Goal: Information Seeking & Learning: Learn about a topic

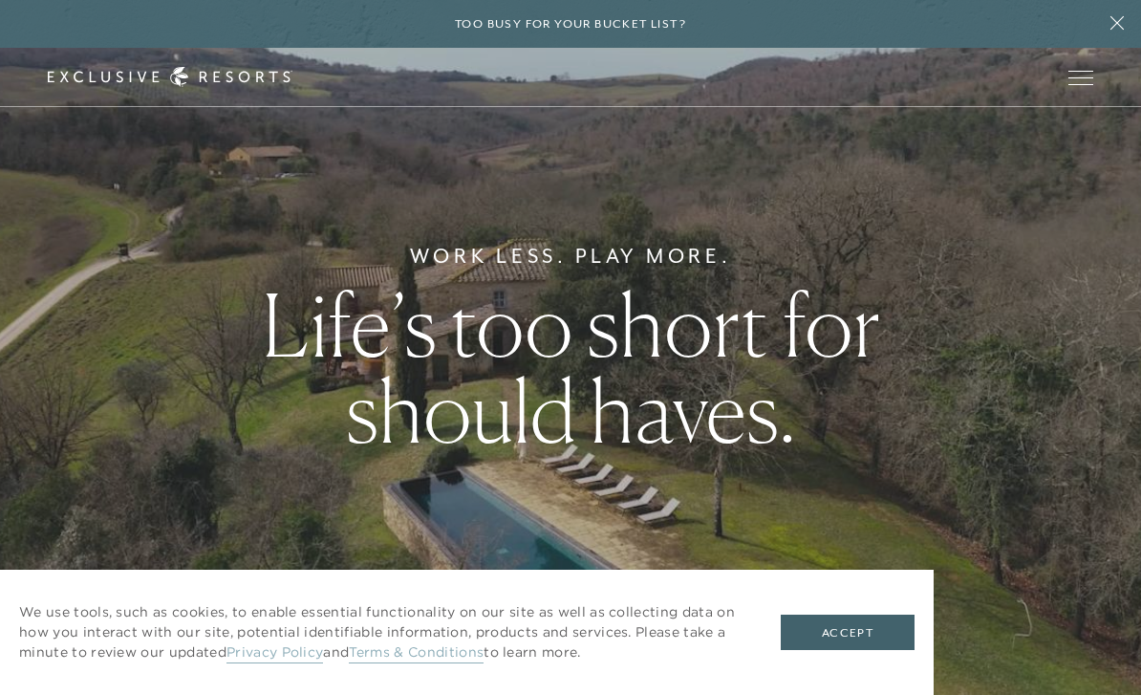
click at [858, 629] on button "Accept" at bounding box center [848, 632] width 134 height 36
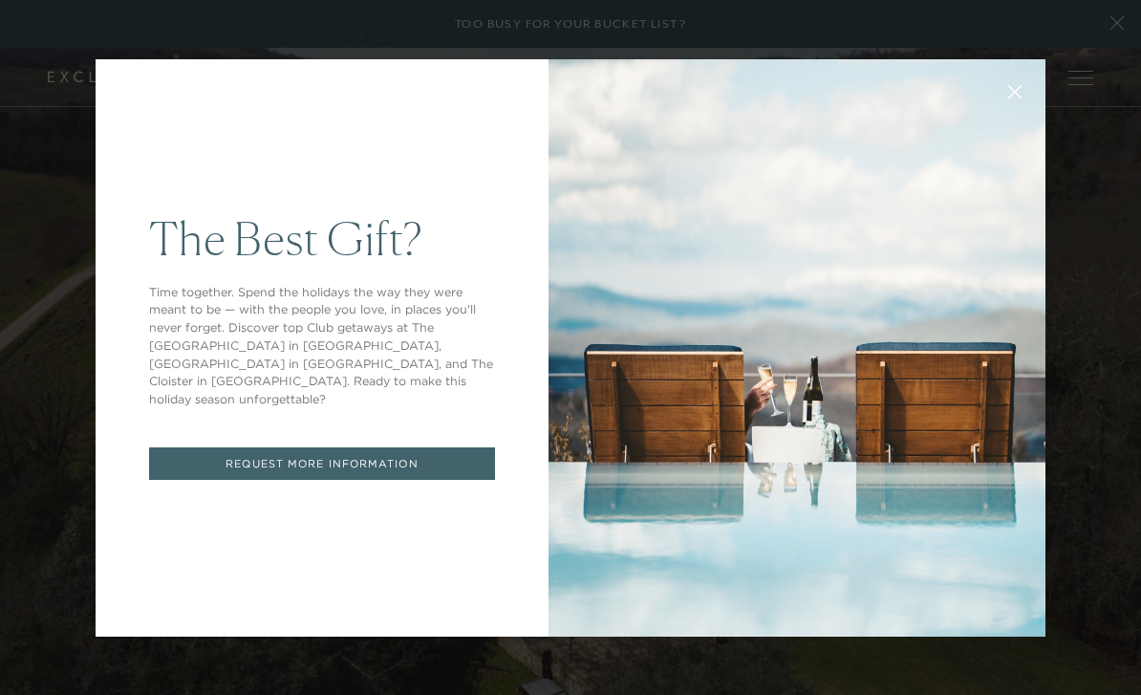
click at [1016, 85] on icon at bounding box center [1015, 91] width 14 height 14
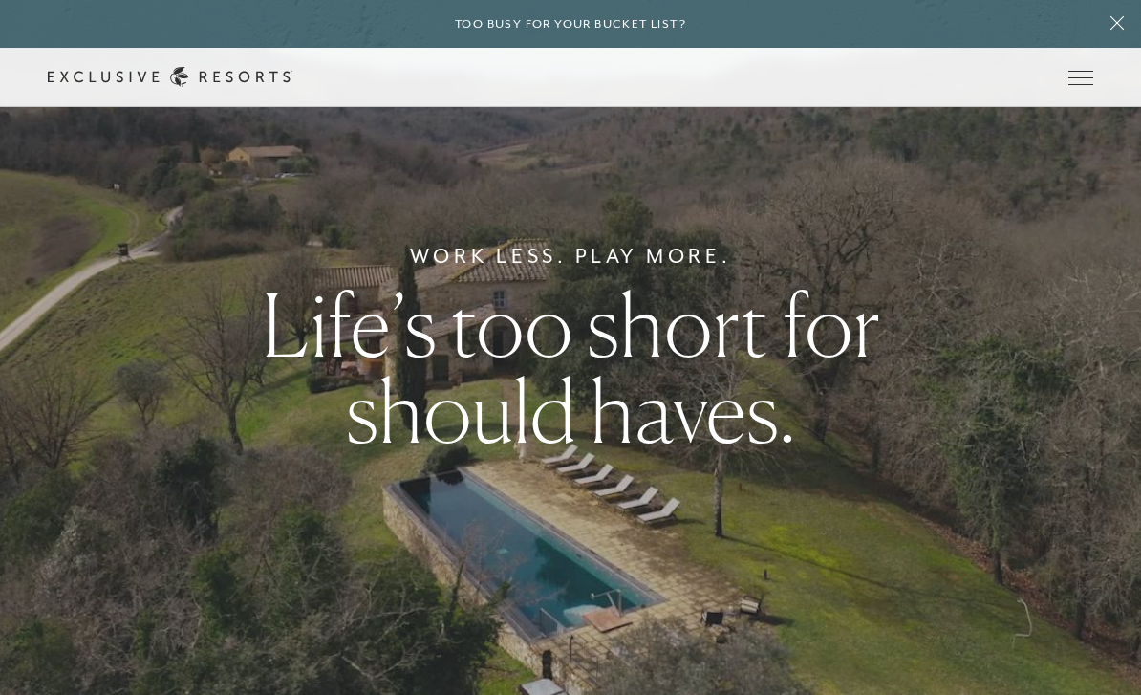
click at [1073, 84] on button "Open navigation" at bounding box center [1080, 77] width 25 height 13
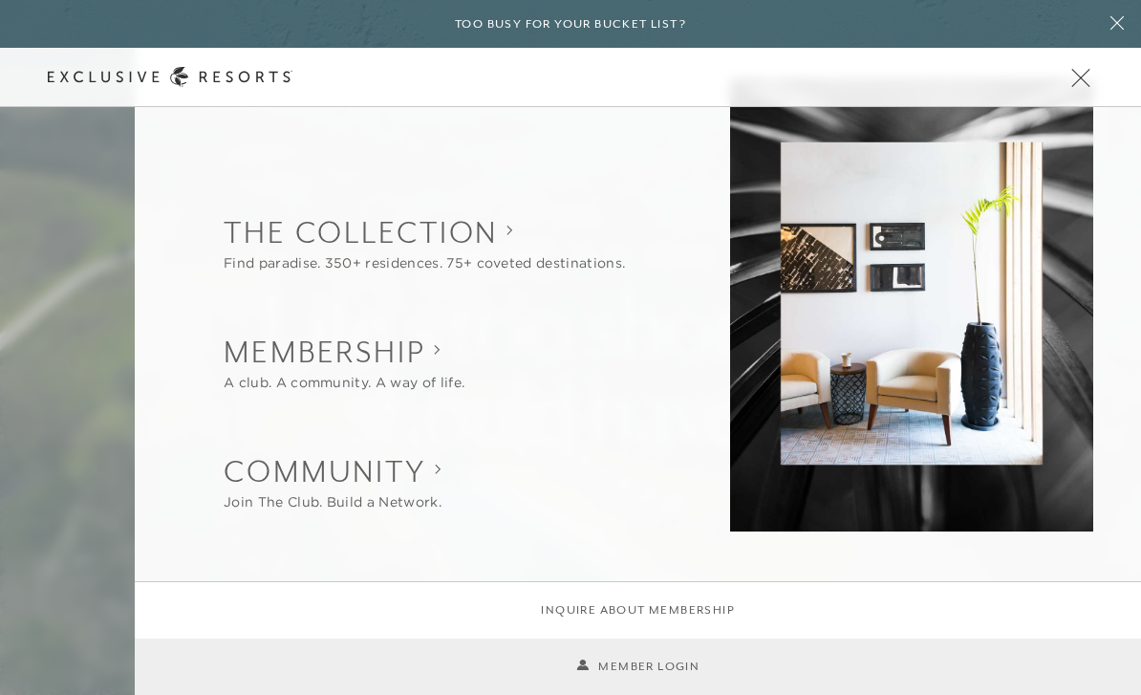
click at [1075, 84] on button "Open navigation" at bounding box center [1080, 77] width 25 height 13
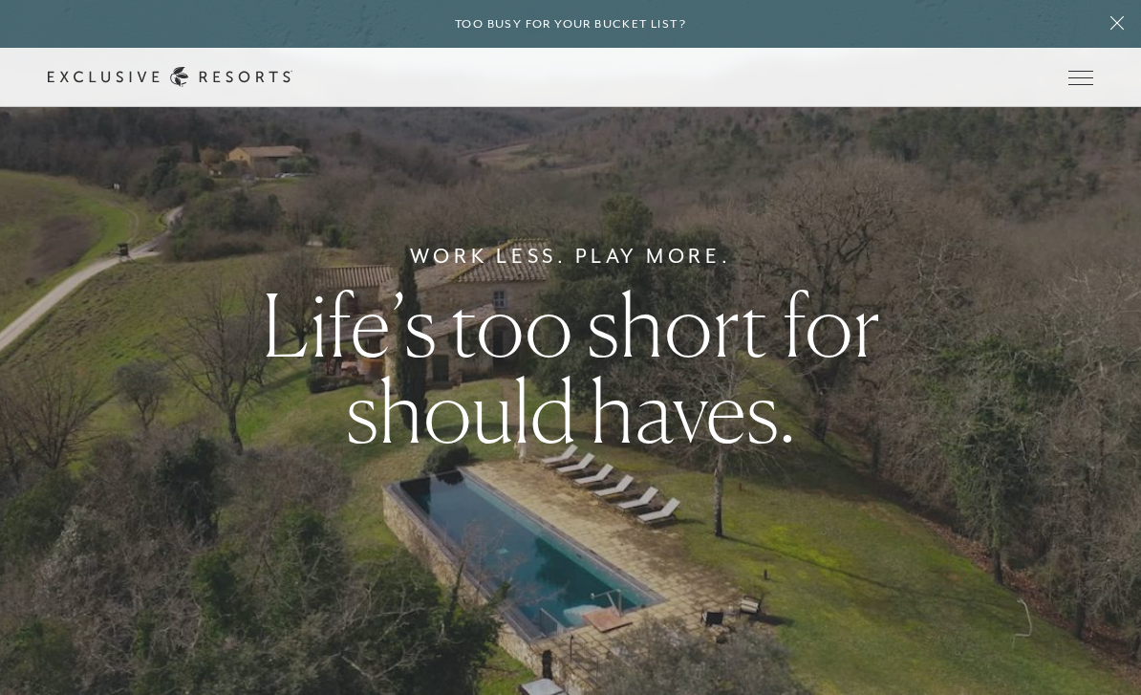
click at [1087, 78] on span "Open navigation" at bounding box center [1080, 77] width 25 height 13
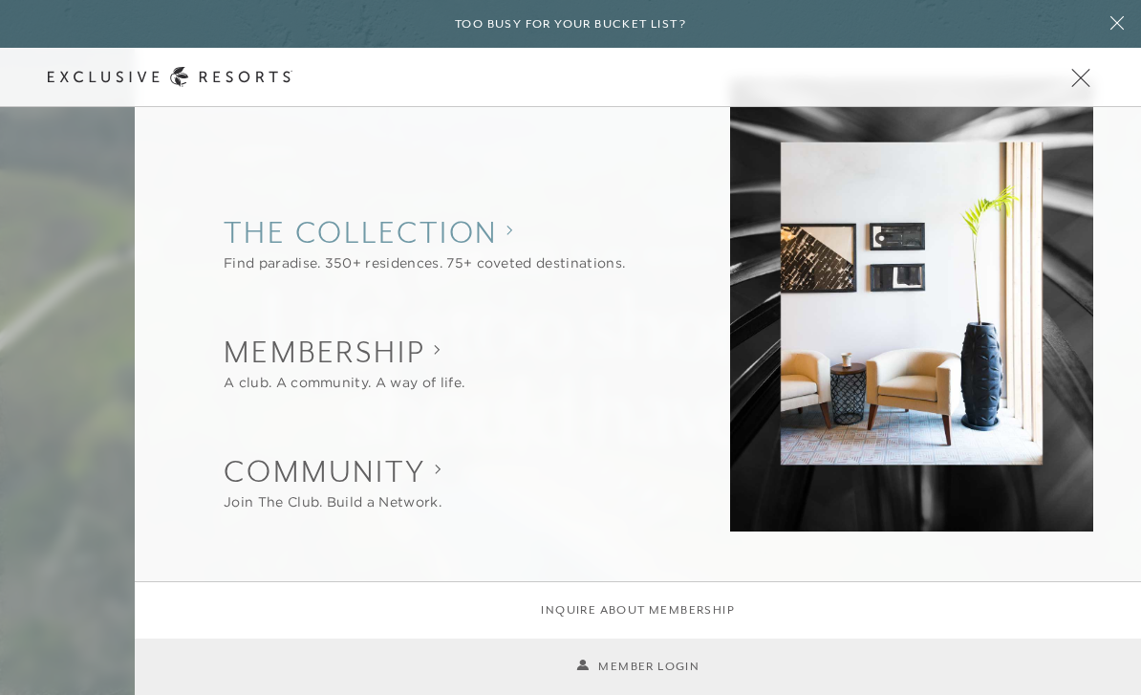
click at [504, 221] on collection "The Collection" at bounding box center [424, 232] width 401 height 42
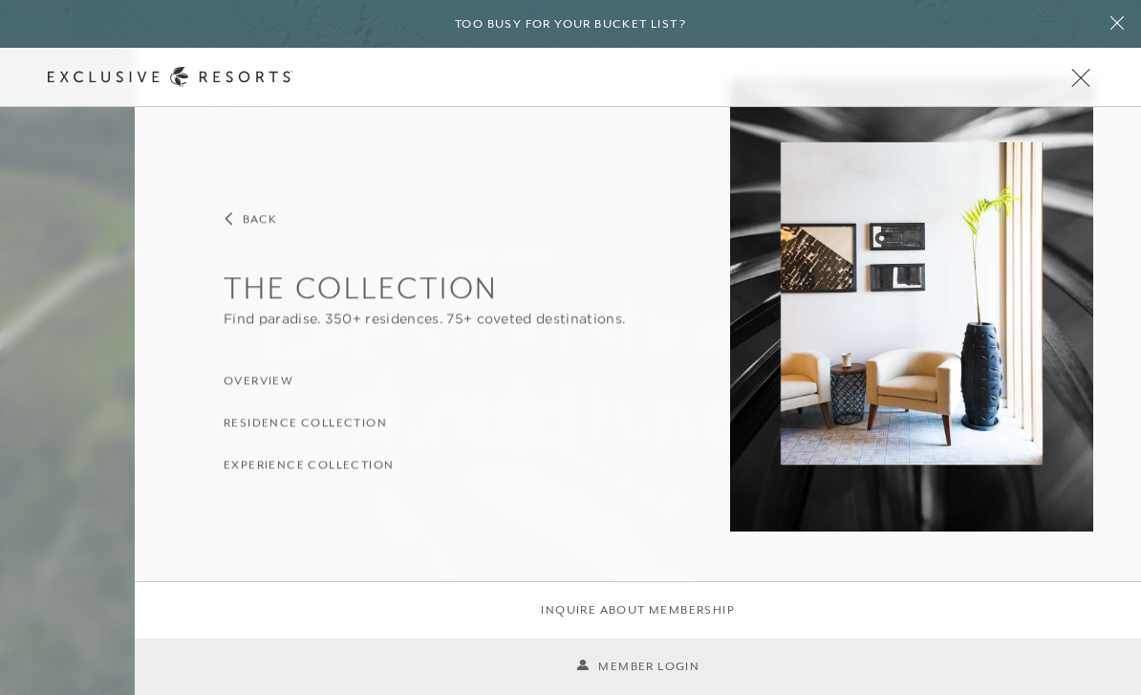
click at [380, 464] on h3 "Experience Collection" at bounding box center [309, 465] width 170 height 18
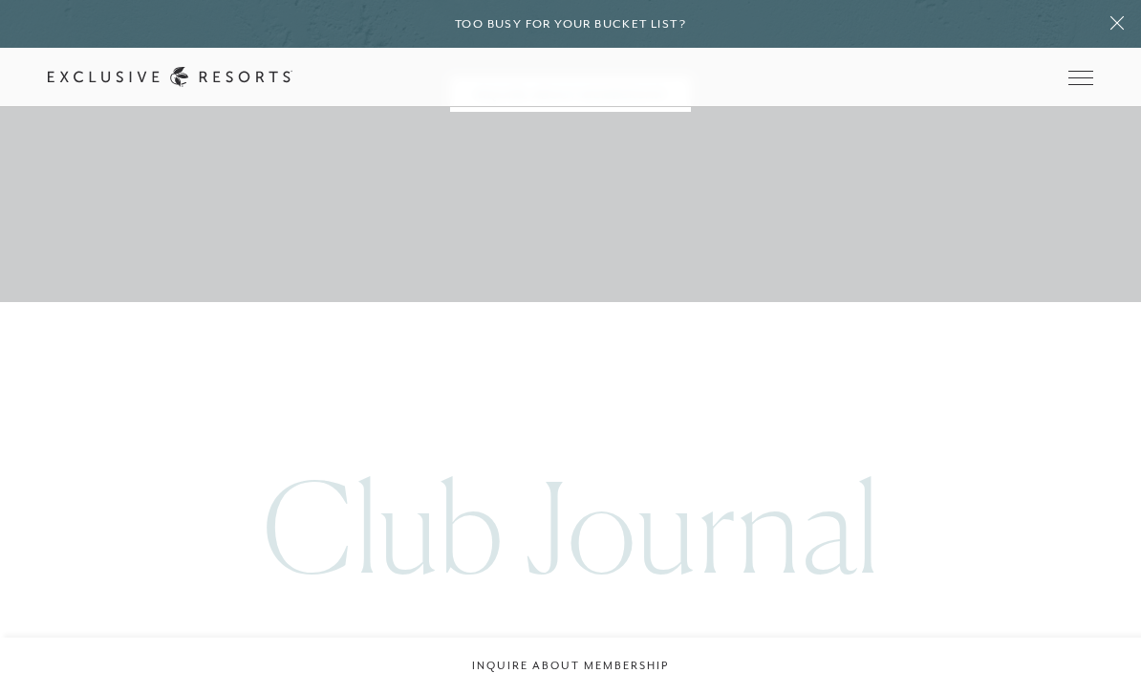
scroll to position [7070, 0]
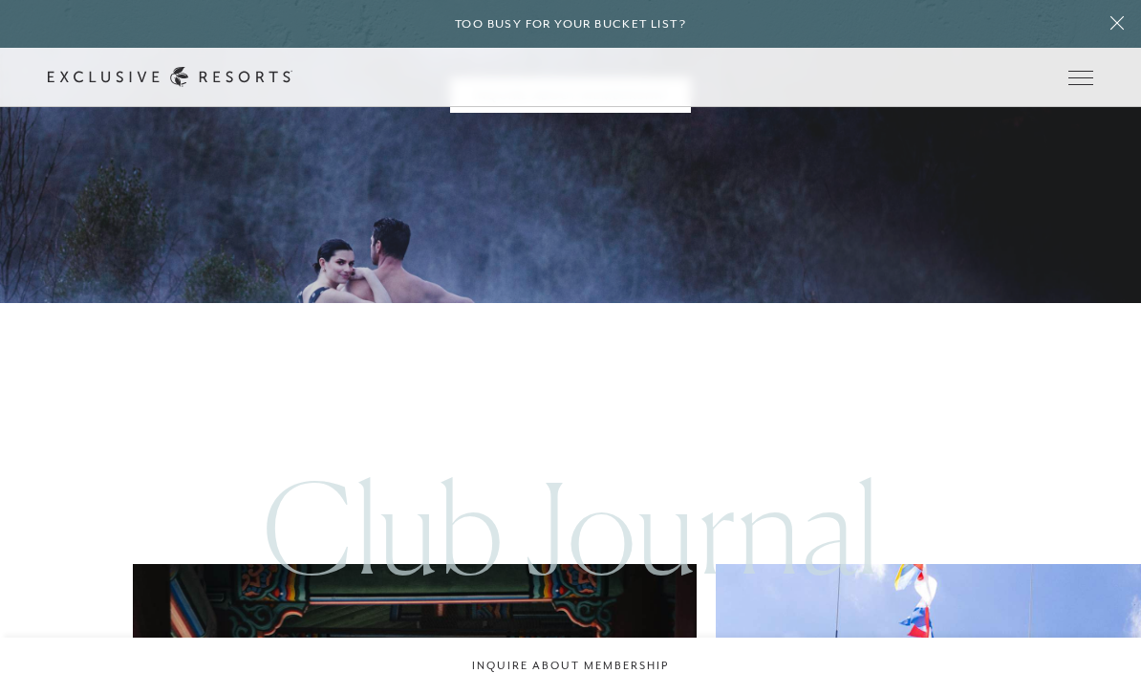
click at [1101, 67] on div "Schedule a Meeting Get Started Visit home page Member Login Schedule a Meeting …" at bounding box center [570, 77] width 1141 height 59
click at [1078, 71] on button "Open navigation" at bounding box center [1080, 77] width 25 height 13
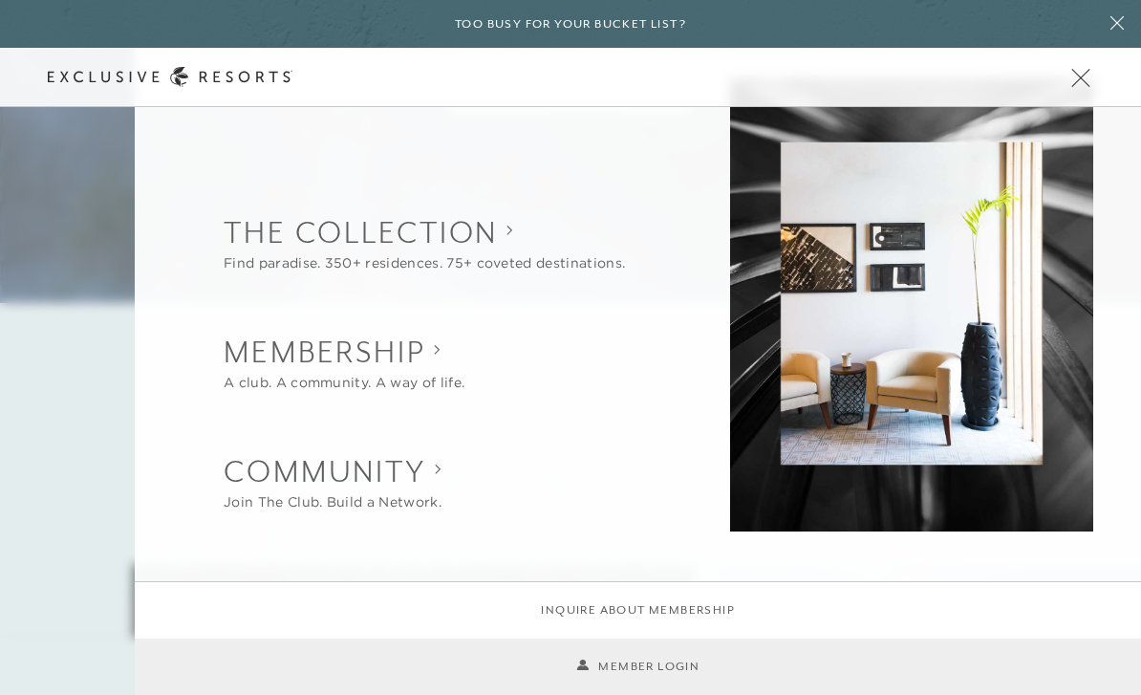
click at [1091, 82] on span "Open navigation" at bounding box center [1080, 77] width 25 height 13
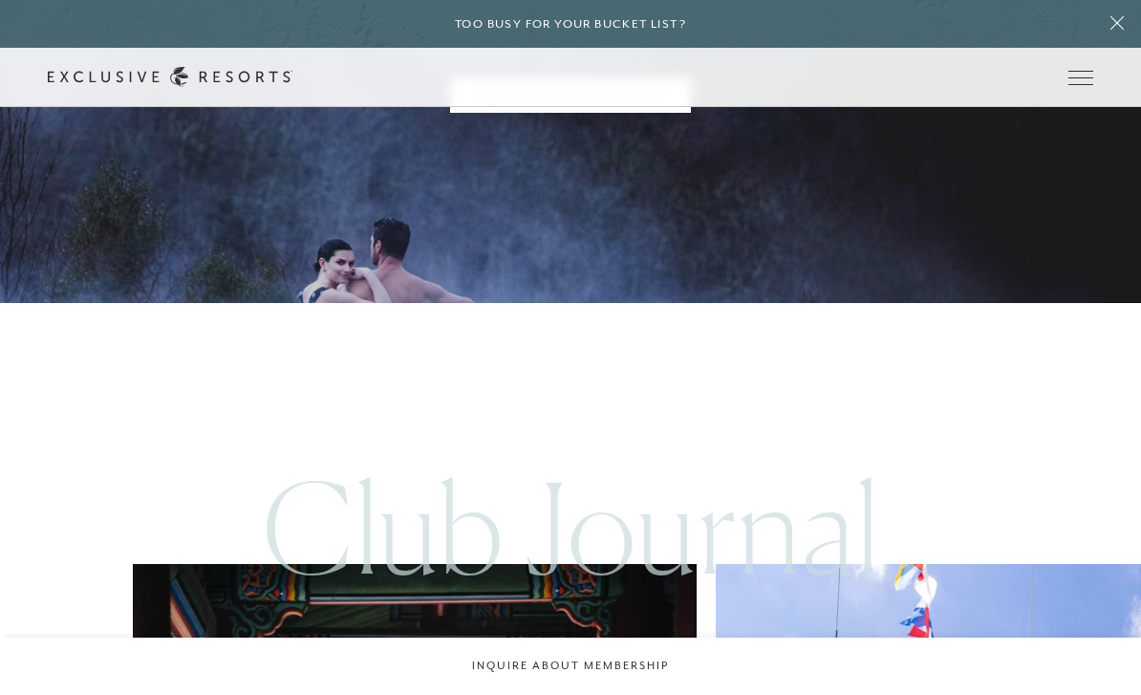
click at [1122, 21] on icon at bounding box center [1116, 22] width 13 height 13
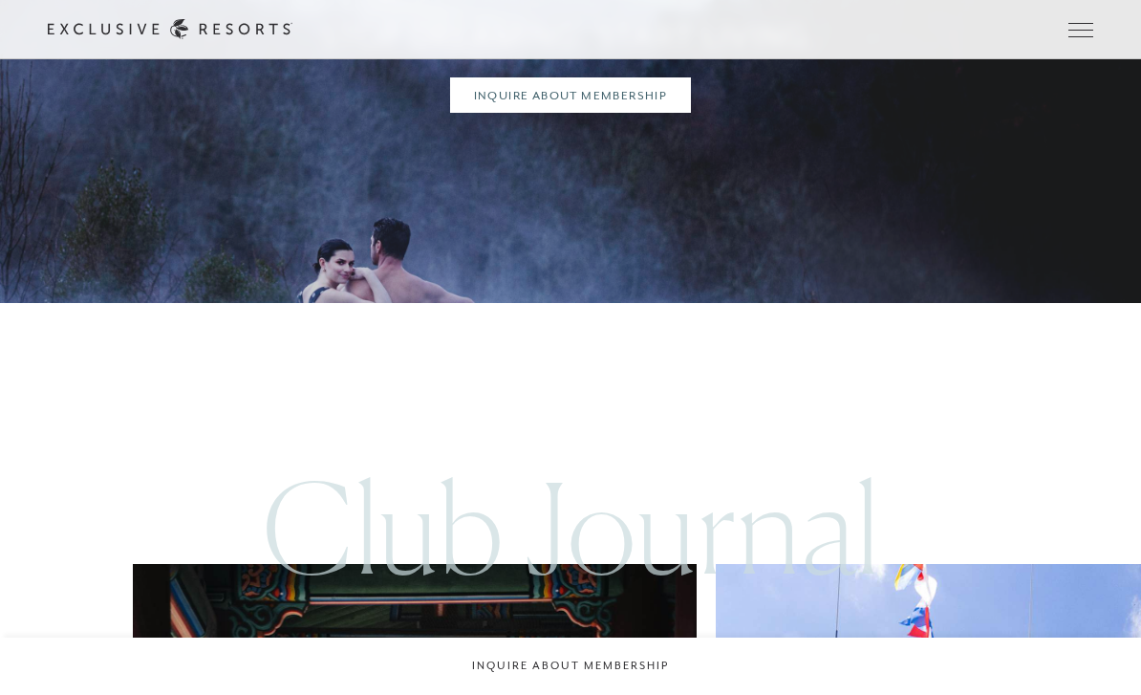
click at [1073, 36] on button "Open navigation" at bounding box center [1080, 29] width 25 height 13
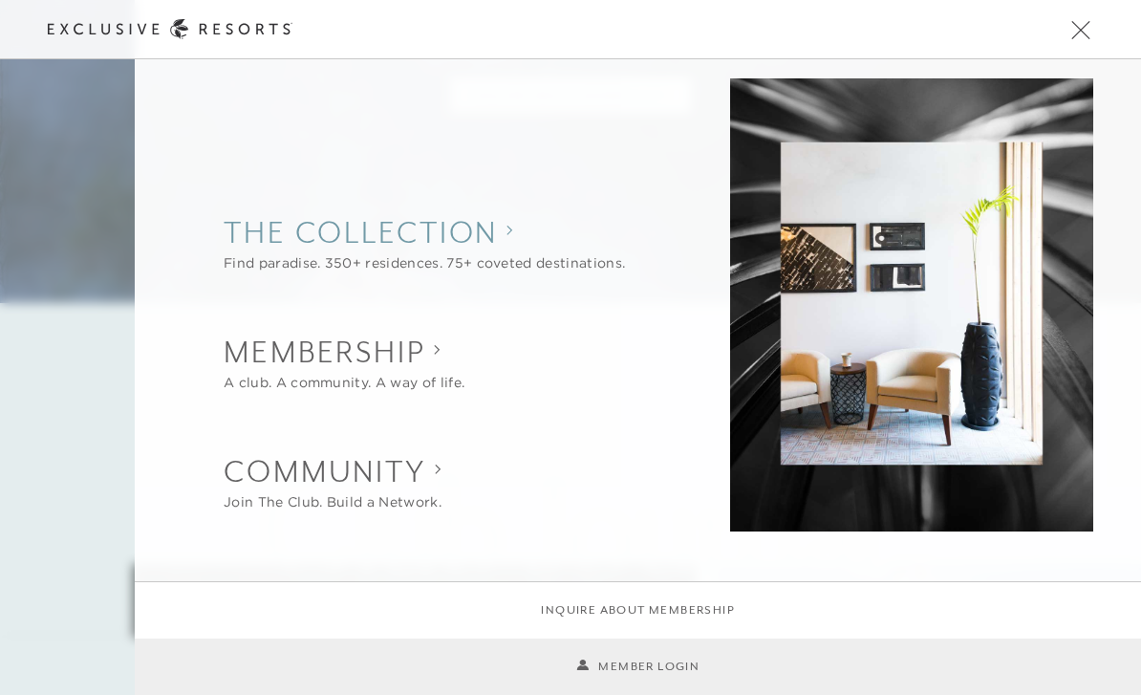
click at [495, 224] on collection "The Collection" at bounding box center [424, 232] width 401 height 42
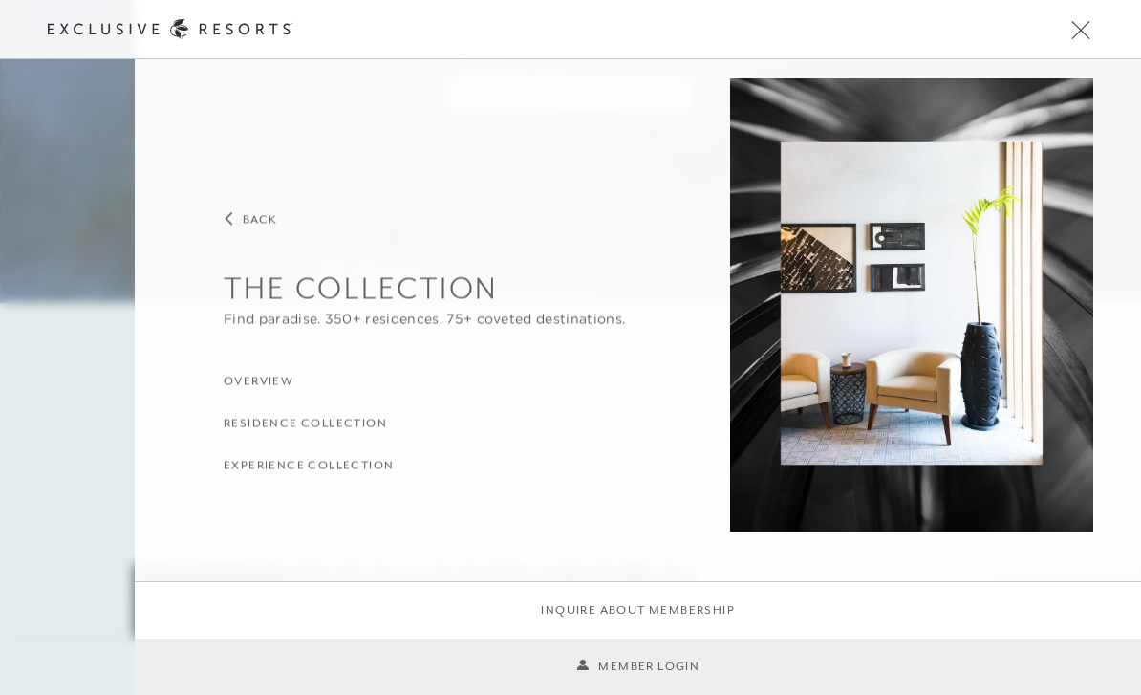
click at [302, 429] on h3 "Residence Collection" at bounding box center [305, 423] width 163 height 18
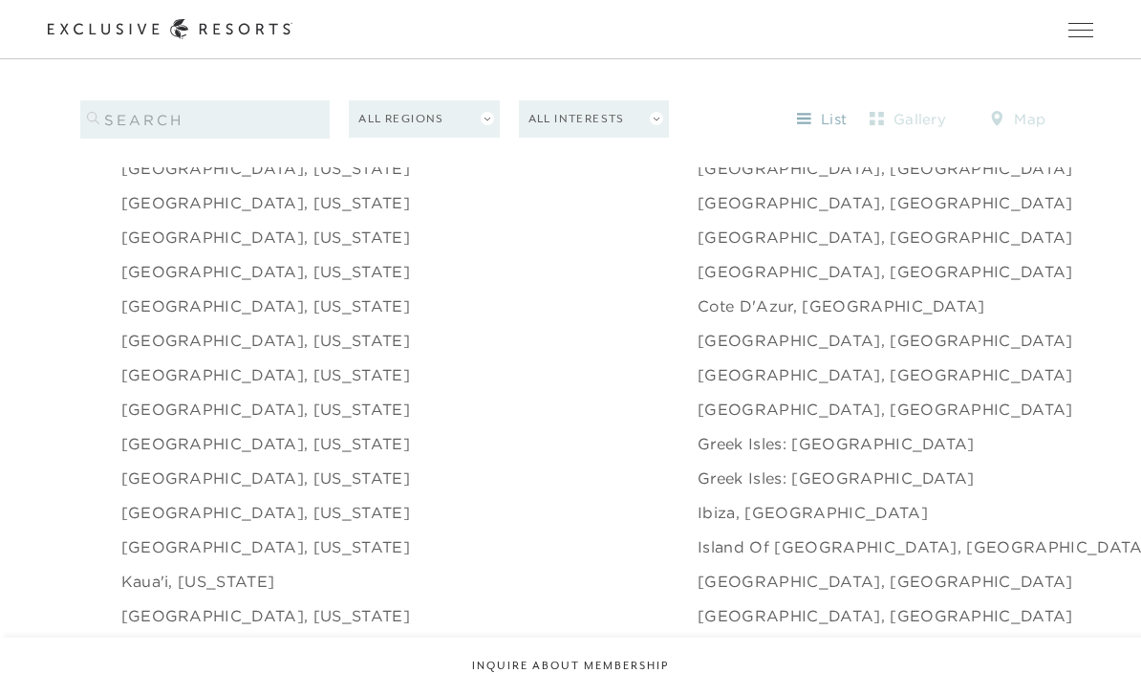
scroll to position [2017, 0]
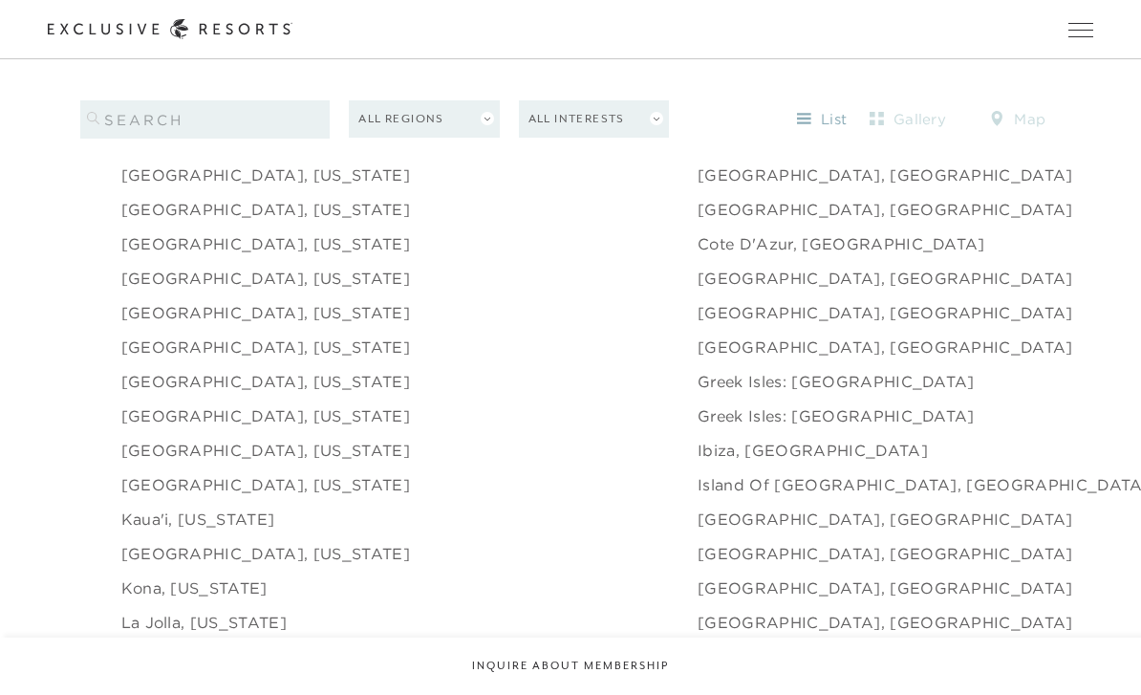
click at [698, 255] on link "Cote d'Azur, [GEOGRAPHIC_DATA]" at bounding box center [842, 243] width 288 height 23
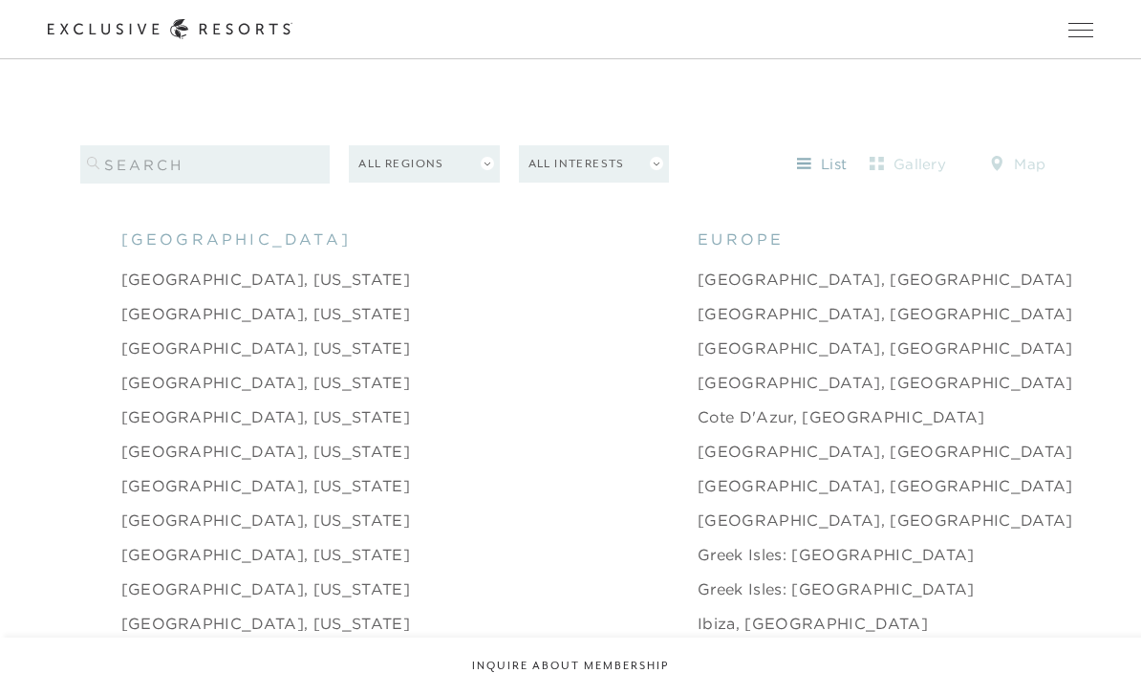
scroll to position [1843, 0]
click at [597, 183] on button "All Interests" at bounding box center [594, 164] width 150 height 37
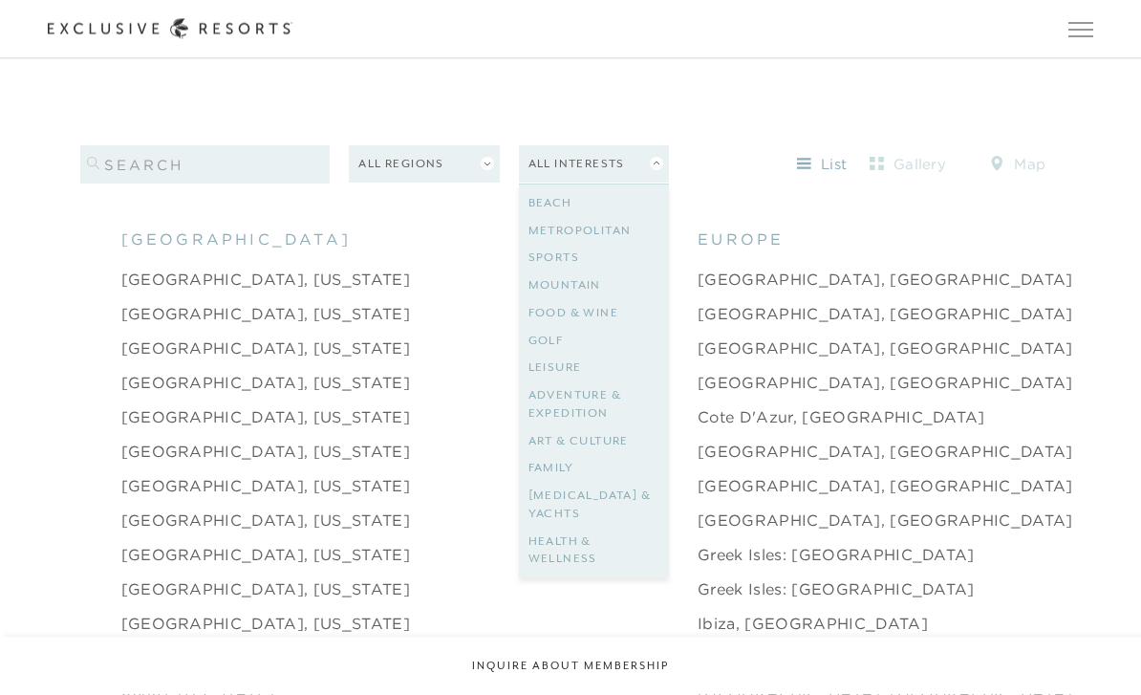
scroll to position [1844, 0]
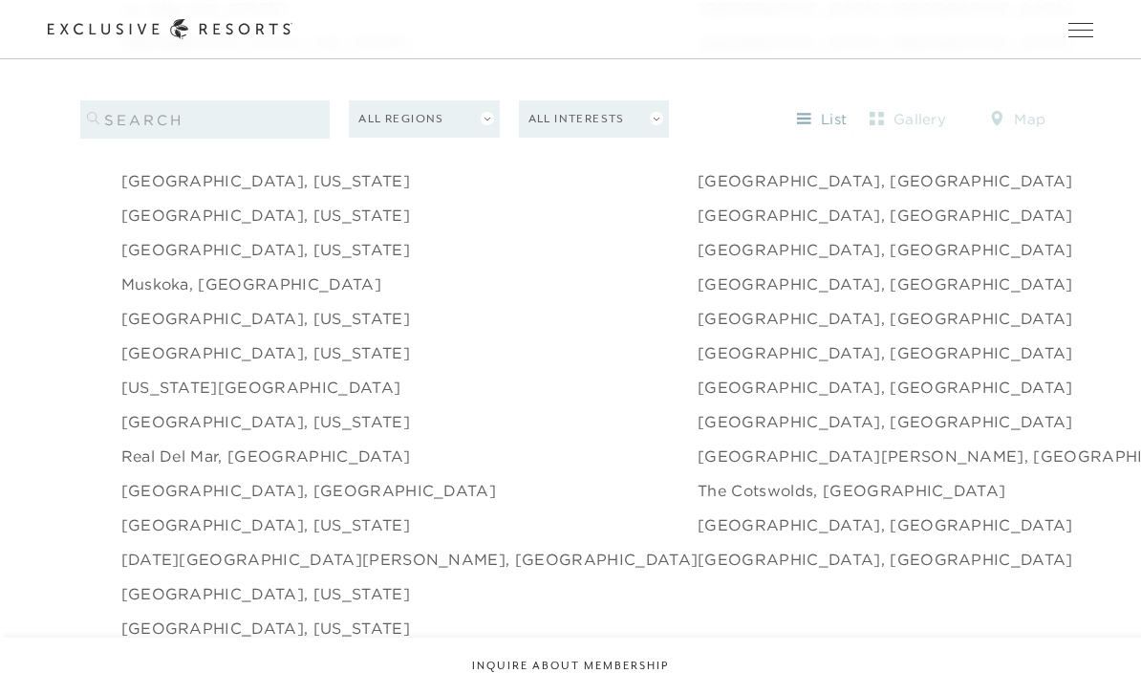
scroll to position [2633, 0]
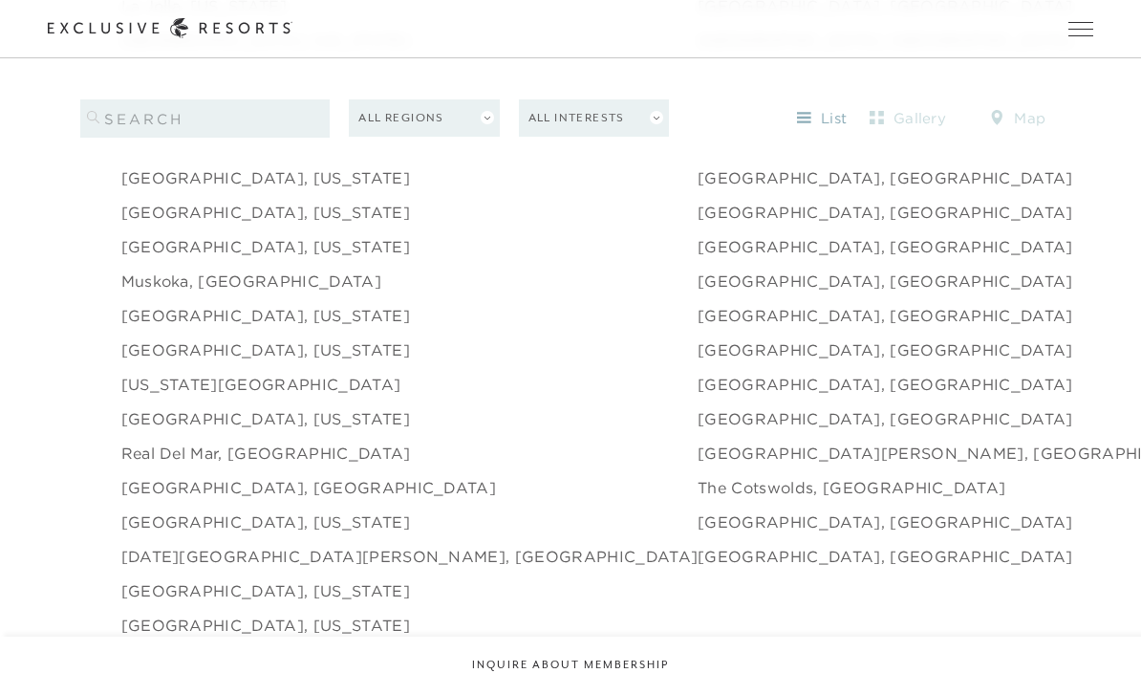
click at [698, 431] on link "[GEOGRAPHIC_DATA], [GEOGRAPHIC_DATA]" at bounding box center [886, 419] width 376 height 23
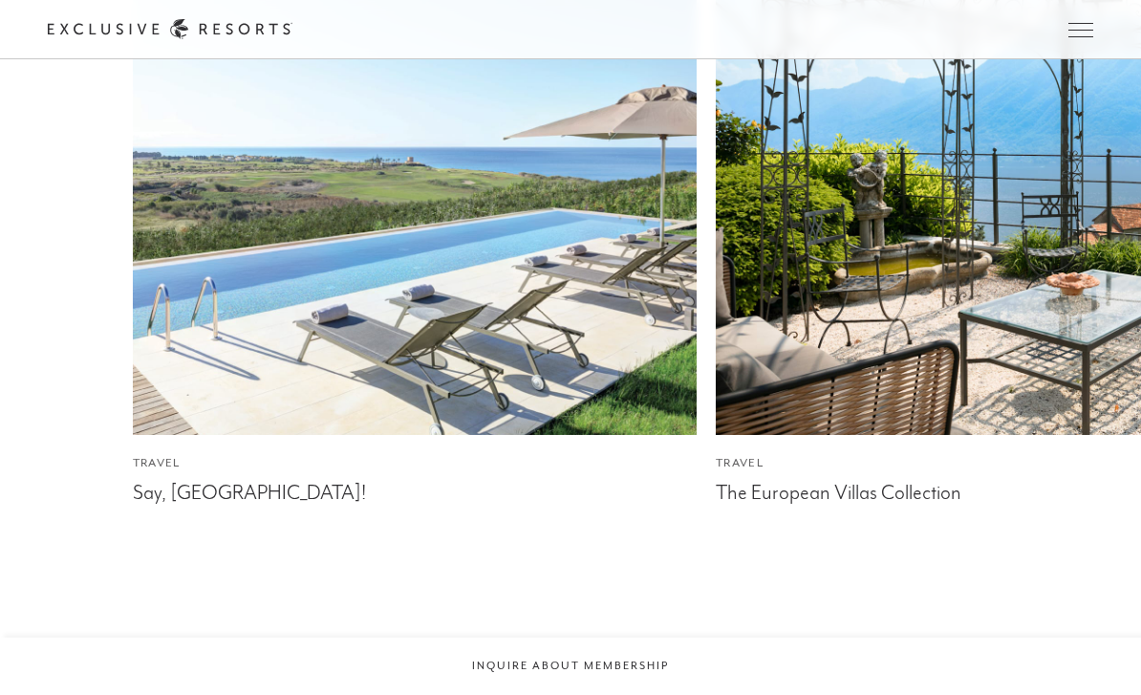
scroll to position [4390, 0]
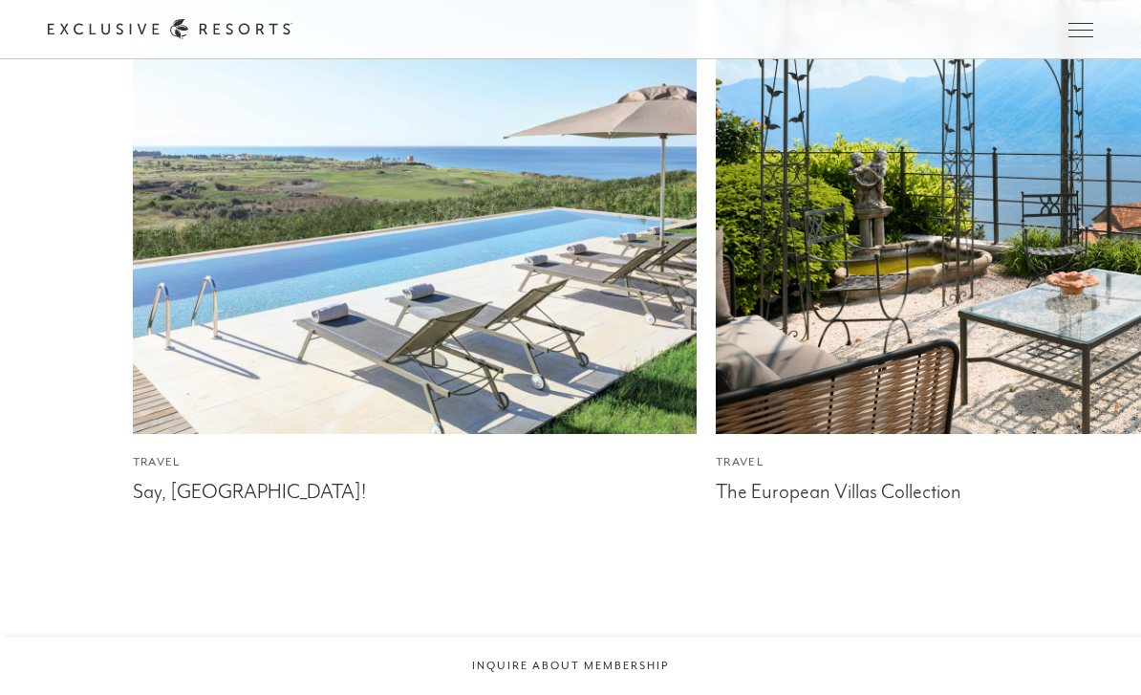
click at [464, 217] on img at bounding box center [414, 151] width 620 height 620
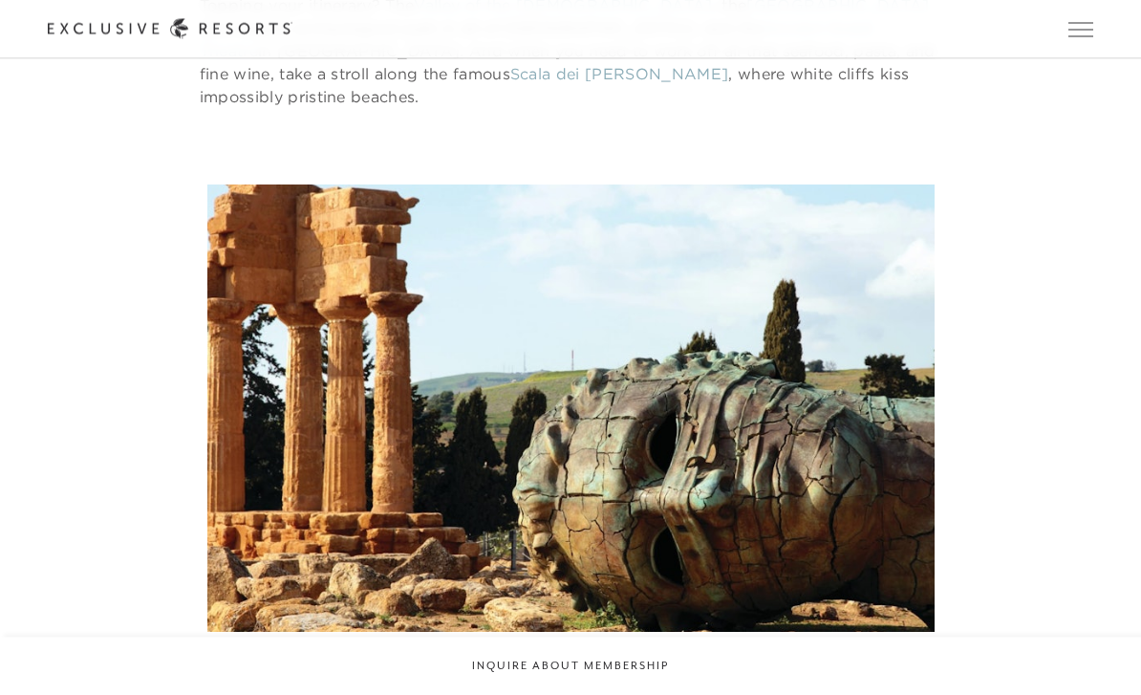
scroll to position [3028, 0]
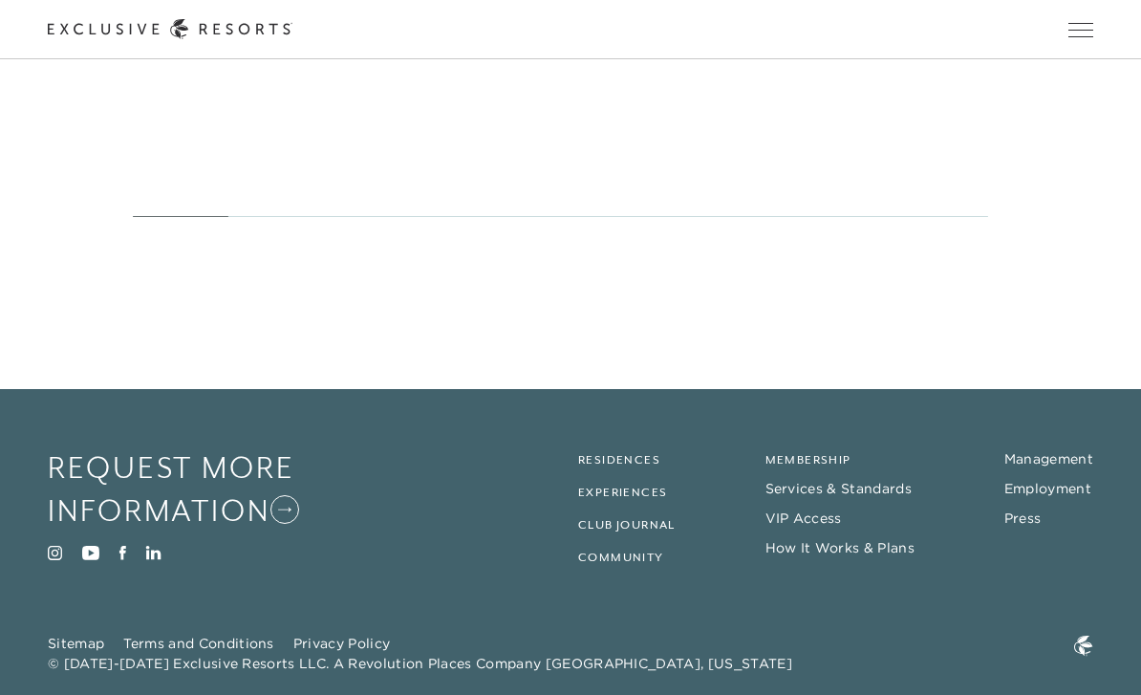
scroll to position [5004, 0]
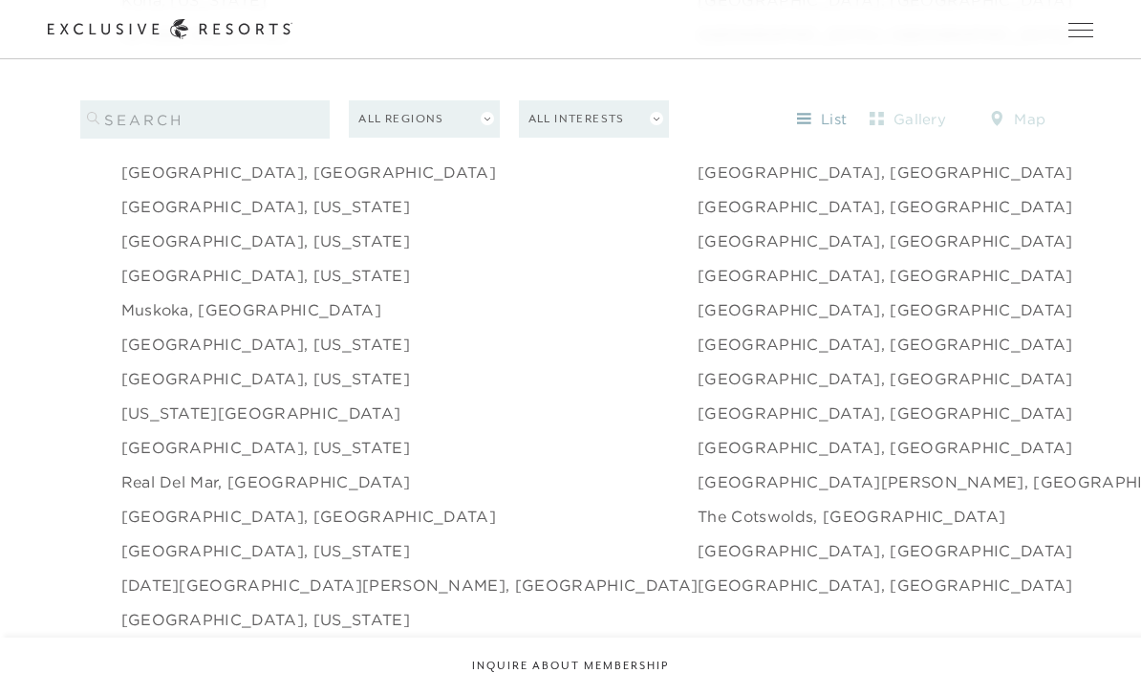
scroll to position [2603, 0]
click at [698, 185] on link "[GEOGRAPHIC_DATA], [GEOGRAPHIC_DATA]" at bounding box center [886, 173] width 376 height 23
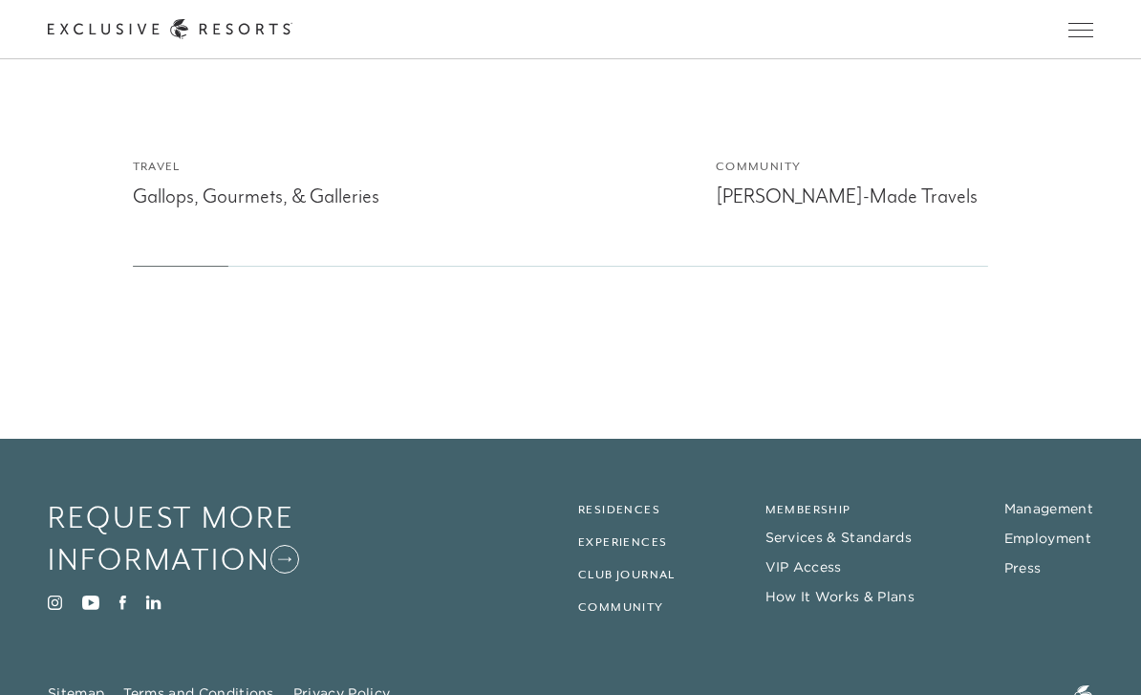
scroll to position [7028, 0]
